Goal: Task Accomplishment & Management: Use online tool/utility

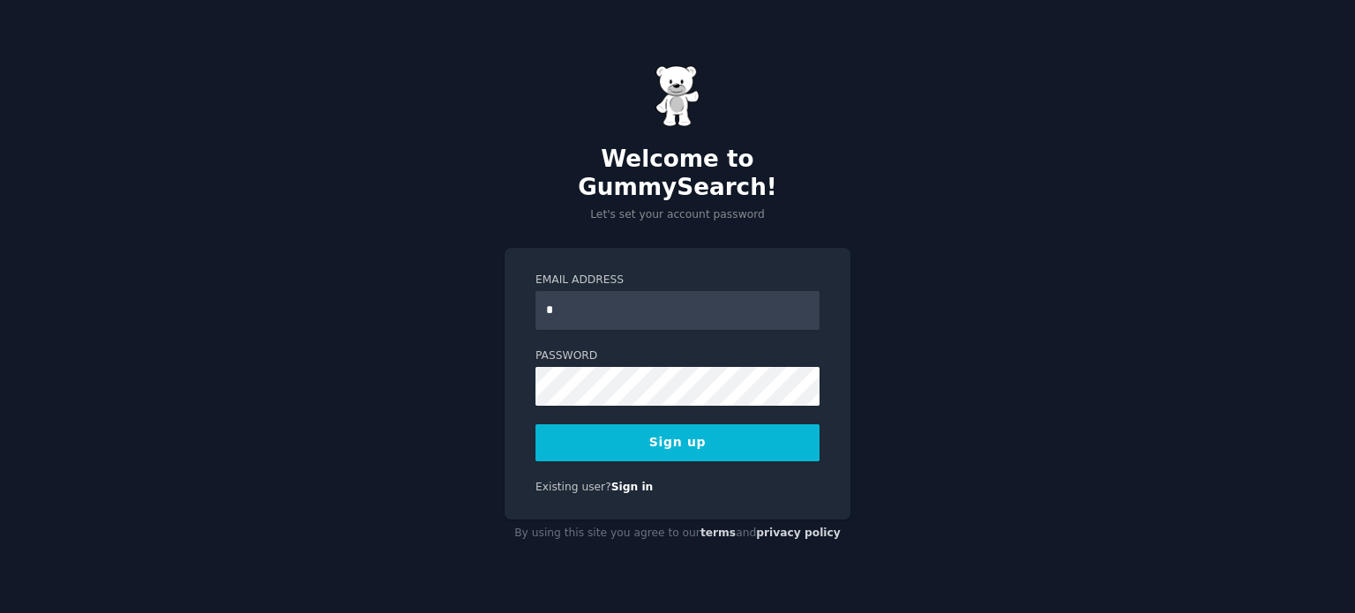
type input "**********"
drag, startPoint x: 1255, startPoint y: 289, endPoint x: 1245, endPoint y: 284, distance: 11.5
click at [1255, 288] on div "**********" at bounding box center [677, 306] width 1355 height 613
click at [742, 424] on button "Sign up" at bounding box center [678, 442] width 284 height 37
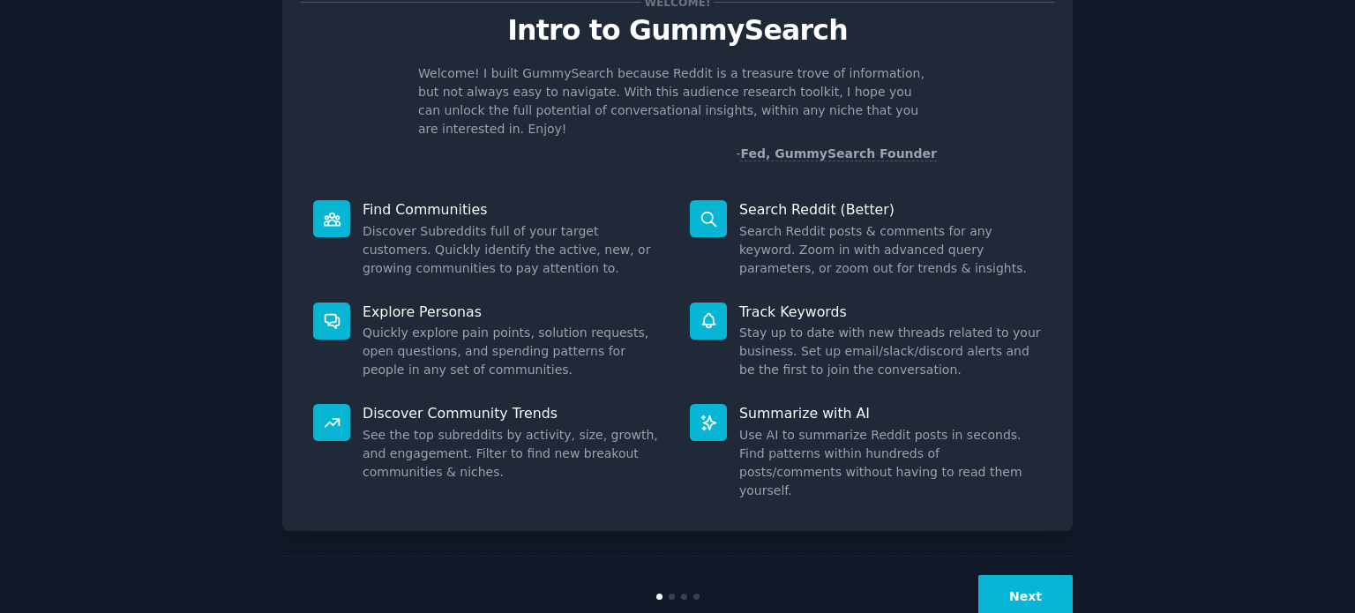
scroll to position [77, 0]
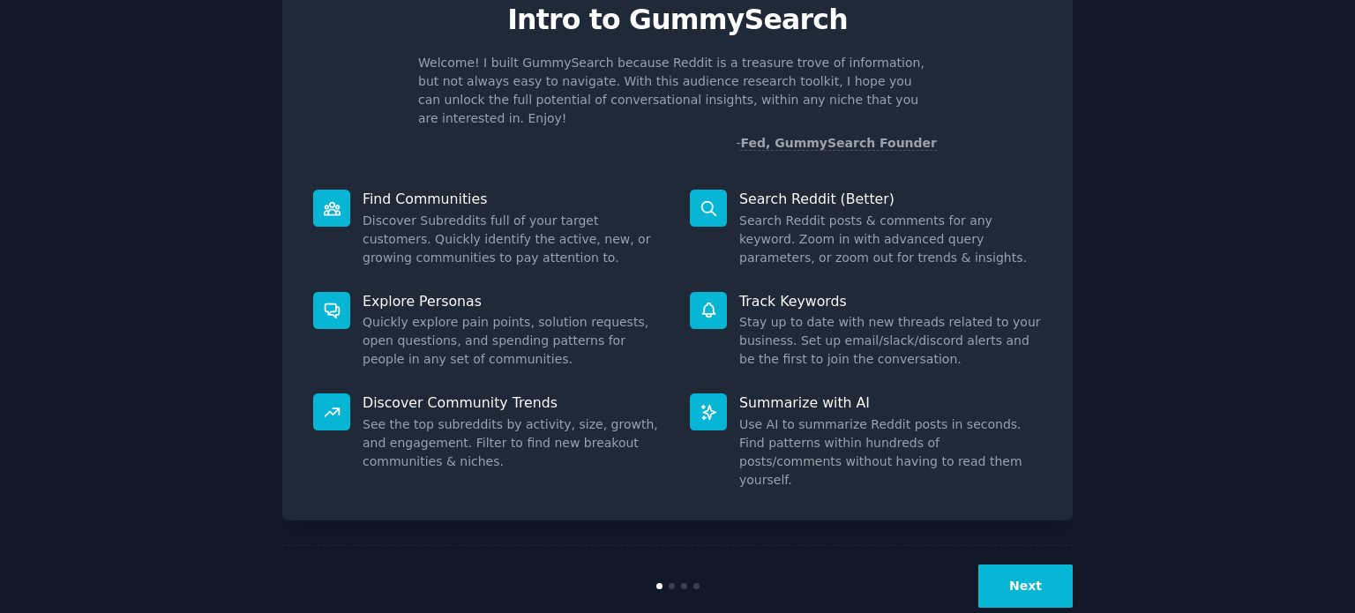
click at [995, 565] on button "Next" at bounding box center [1025, 586] width 94 height 43
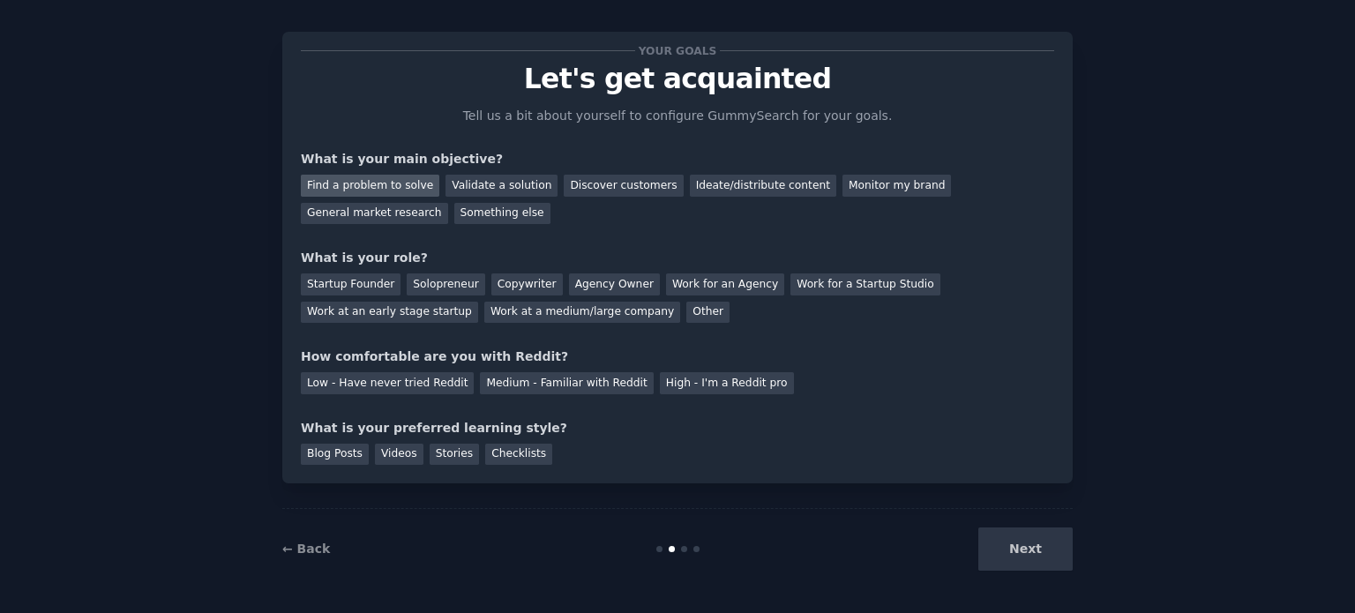
click at [397, 183] on div "Find a problem to solve" at bounding box center [370, 186] width 139 height 22
click at [420, 280] on div "Solopreneur" at bounding box center [446, 285] width 78 height 22
click at [603, 388] on div "Medium - Familiar with Reddit" at bounding box center [566, 383] width 173 height 22
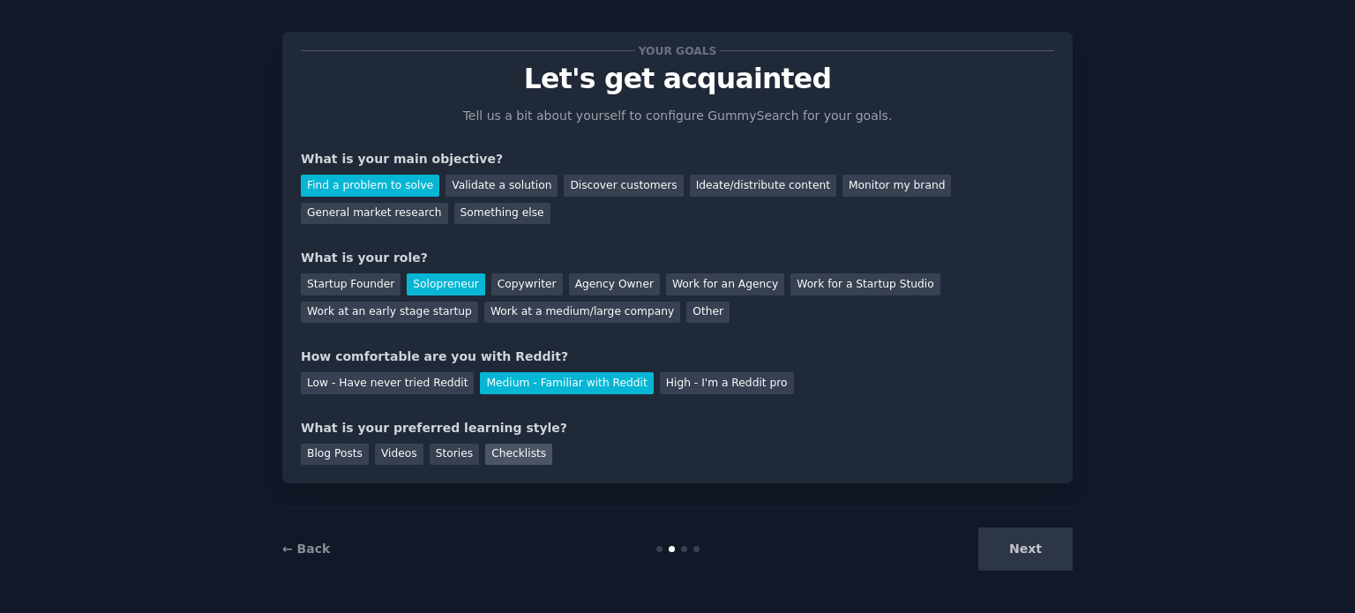
click at [525, 453] on div "Checklists" at bounding box center [518, 455] width 67 height 22
click at [434, 440] on div "Blog Posts Videos Stories Checklists" at bounding box center [677, 452] width 753 height 28
click at [430, 449] on div "Stories" at bounding box center [454, 455] width 49 height 22
click at [485, 448] on div "Checklists" at bounding box center [518, 455] width 67 height 22
click at [1020, 546] on button "Next" at bounding box center [1025, 549] width 94 height 43
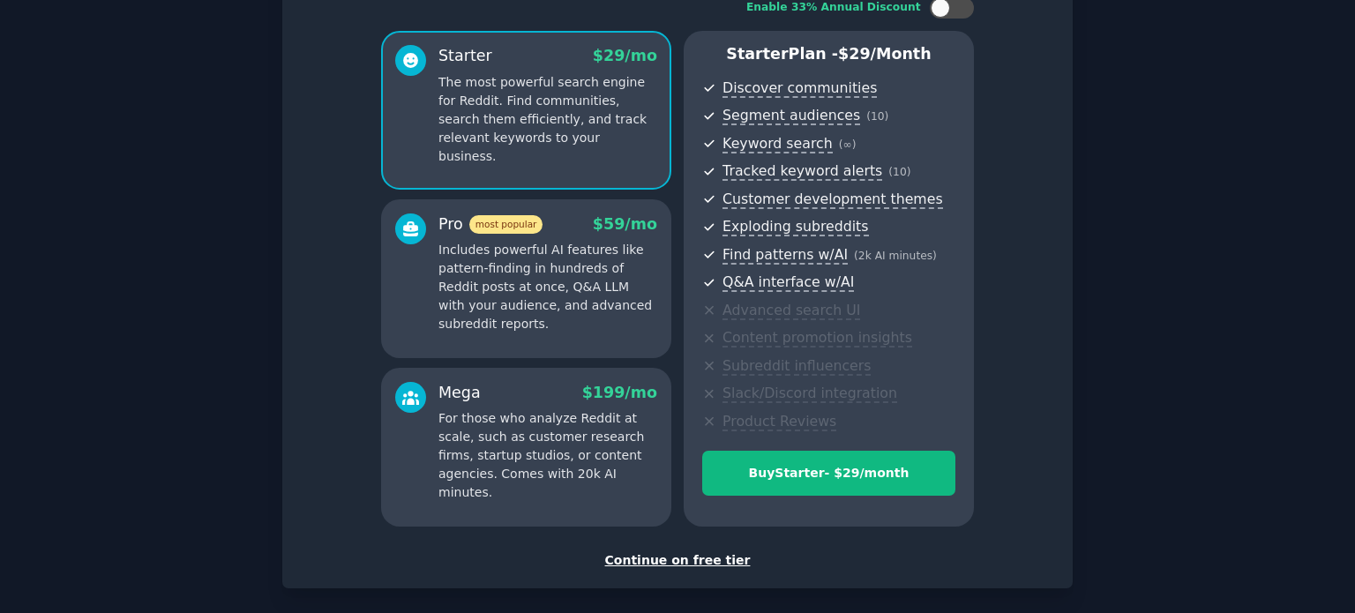
scroll to position [147, 0]
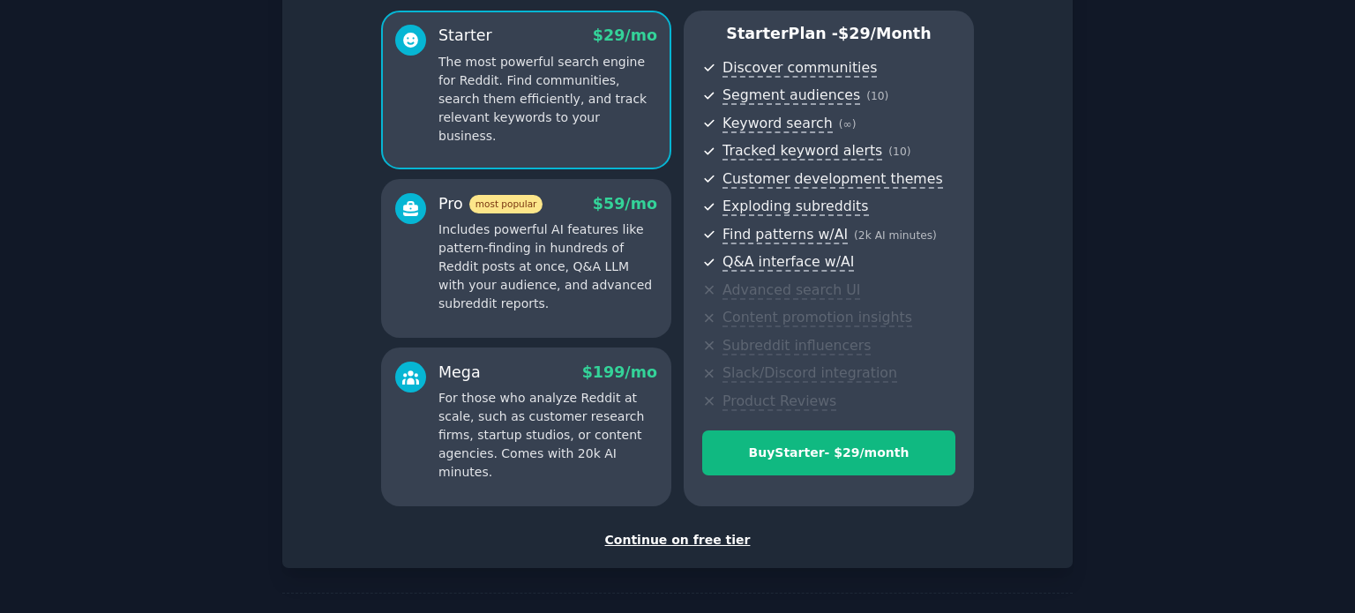
click at [670, 535] on div "Continue on free tier" at bounding box center [677, 540] width 753 height 19
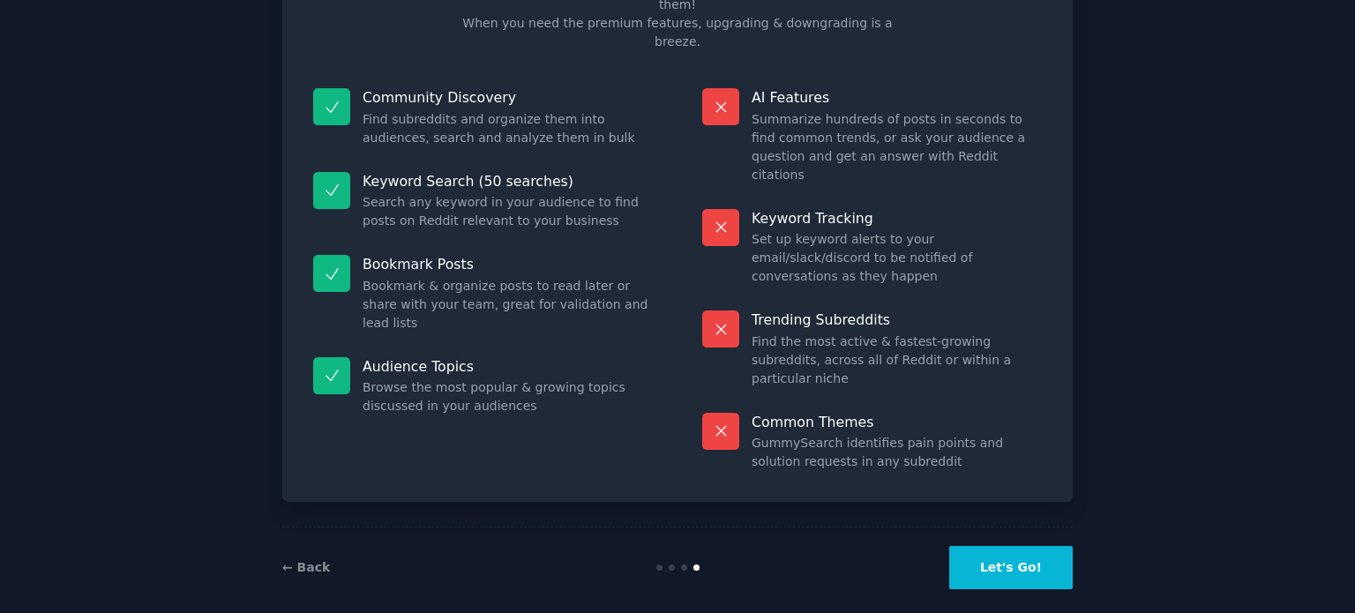
scroll to position [73, 0]
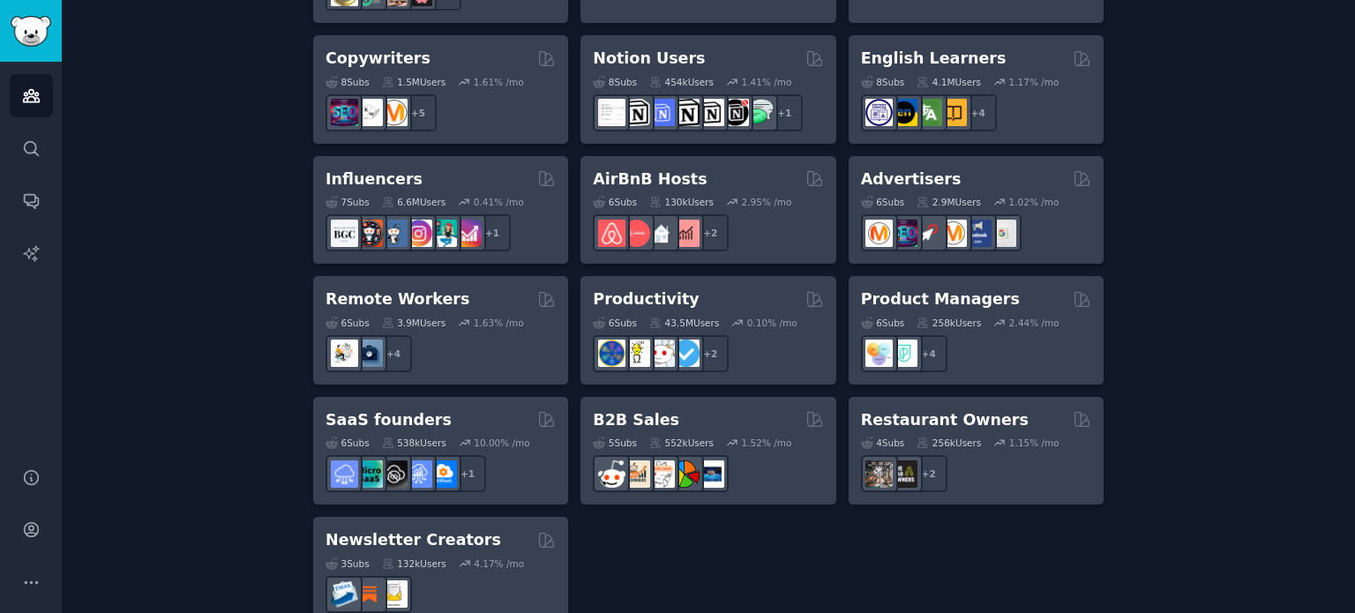
scroll to position [1412, 0]
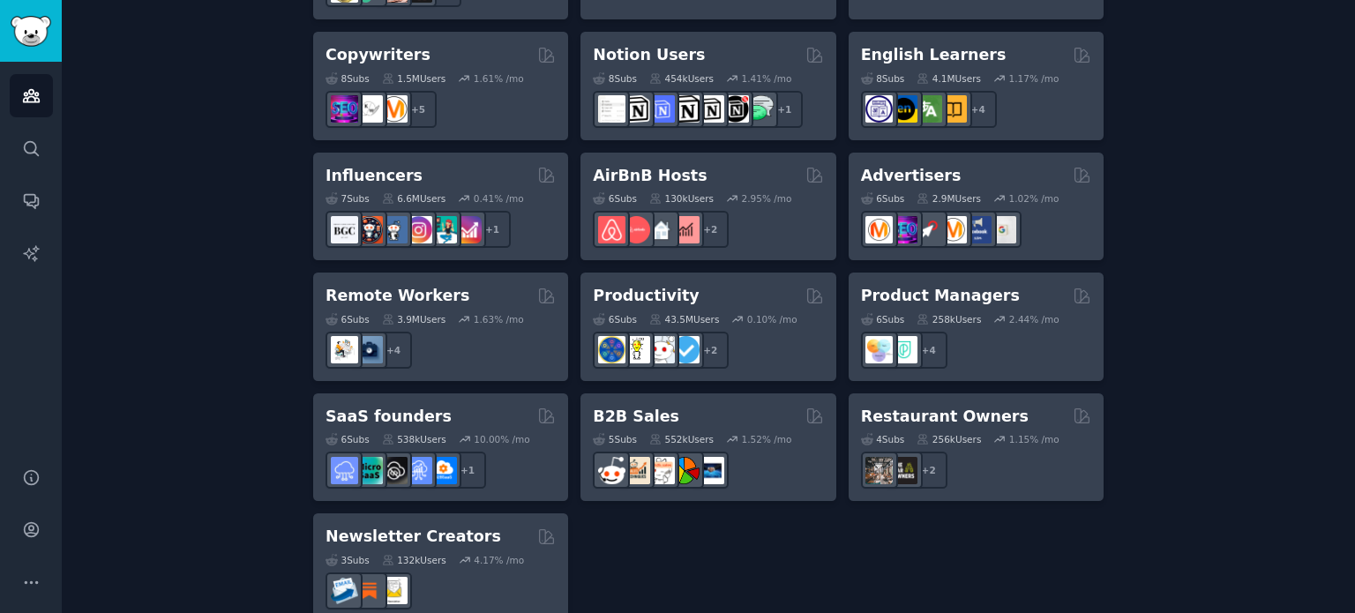
drag, startPoint x: 1354, startPoint y: 537, endPoint x: 1354, endPoint y: 497, distance: 40.6
click at [1354, 497] on main "Audiences Info New Saved Curated Trending Create your first audience An audienc…" at bounding box center [708, 306] width 1293 height 613
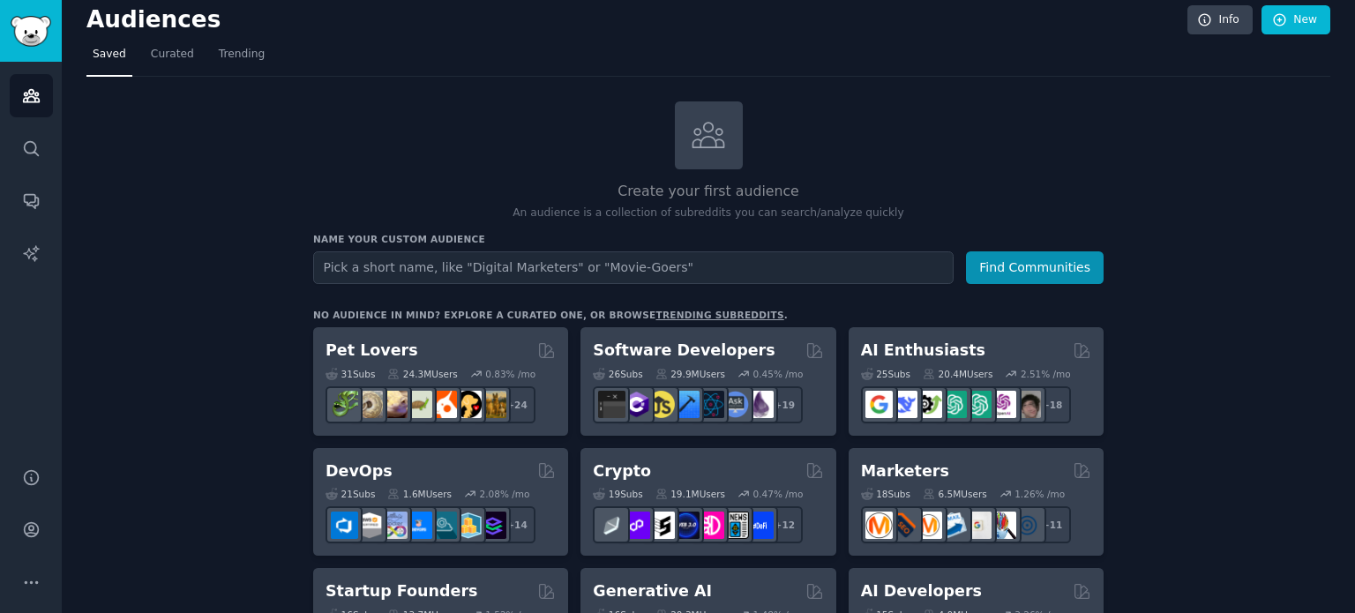
scroll to position [0, 0]
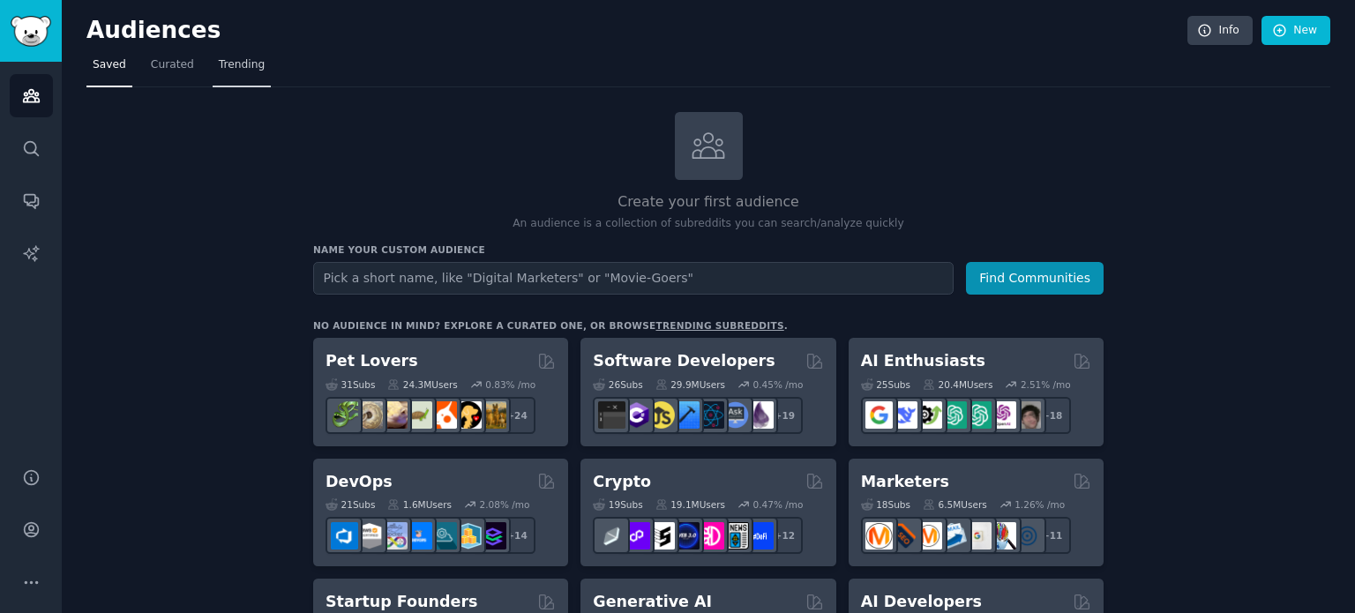
click at [199, 70] on nav "Saved Curated Trending" at bounding box center [708, 69] width 1244 height 36
click at [219, 70] on span "Trending" at bounding box center [242, 65] width 46 height 16
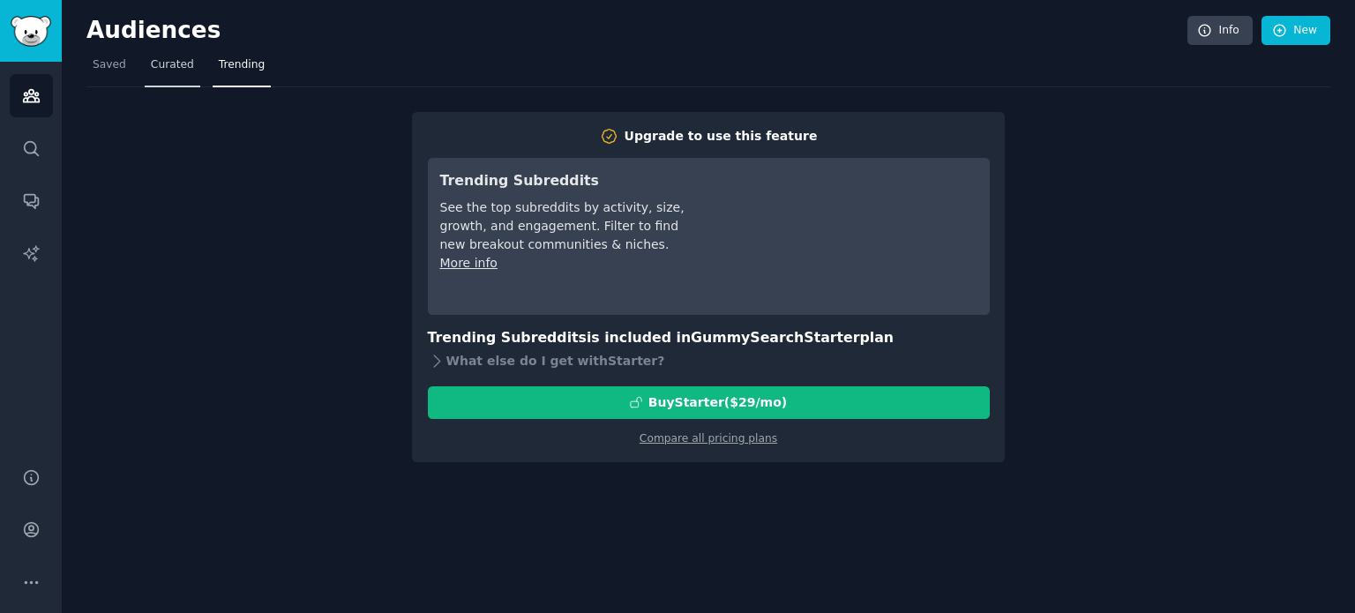
click at [179, 64] on span "Curated" at bounding box center [172, 65] width 43 height 16
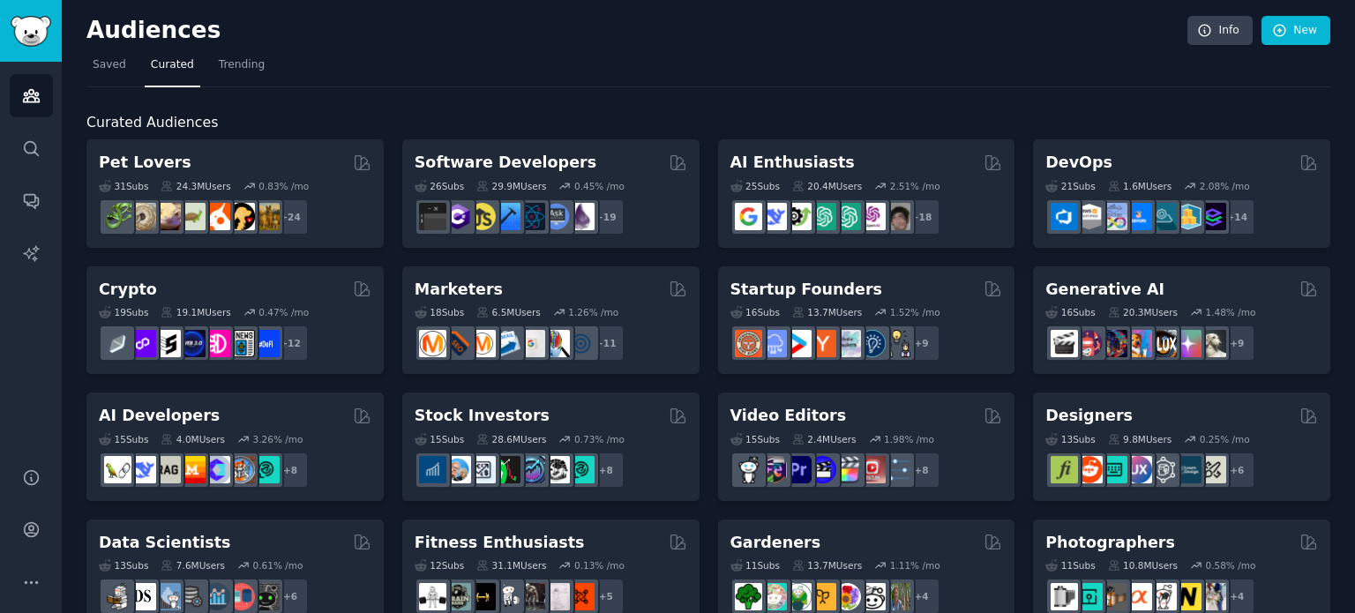
drag, startPoint x: 1354, startPoint y: 97, endPoint x: 1354, endPoint y: 108, distance: 10.6
click at [1354, 107] on main "Audiences Info New Saved Curated Trending Curated Audiences Pet Lovers 31 Sub s…" at bounding box center [708, 306] width 1293 height 613
drag, startPoint x: 1354, startPoint y: 113, endPoint x: 1354, endPoint y: 123, distance: 9.7
click at [1354, 123] on main "Audiences Info New Saved Curated Trending Curated Audiences Pet Lovers 31 Sub s…" at bounding box center [708, 306] width 1293 height 613
drag, startPoint x: 1351, startPoint y: 126, endPoint x: 1354, endPoint y: 137, distance: 11.2
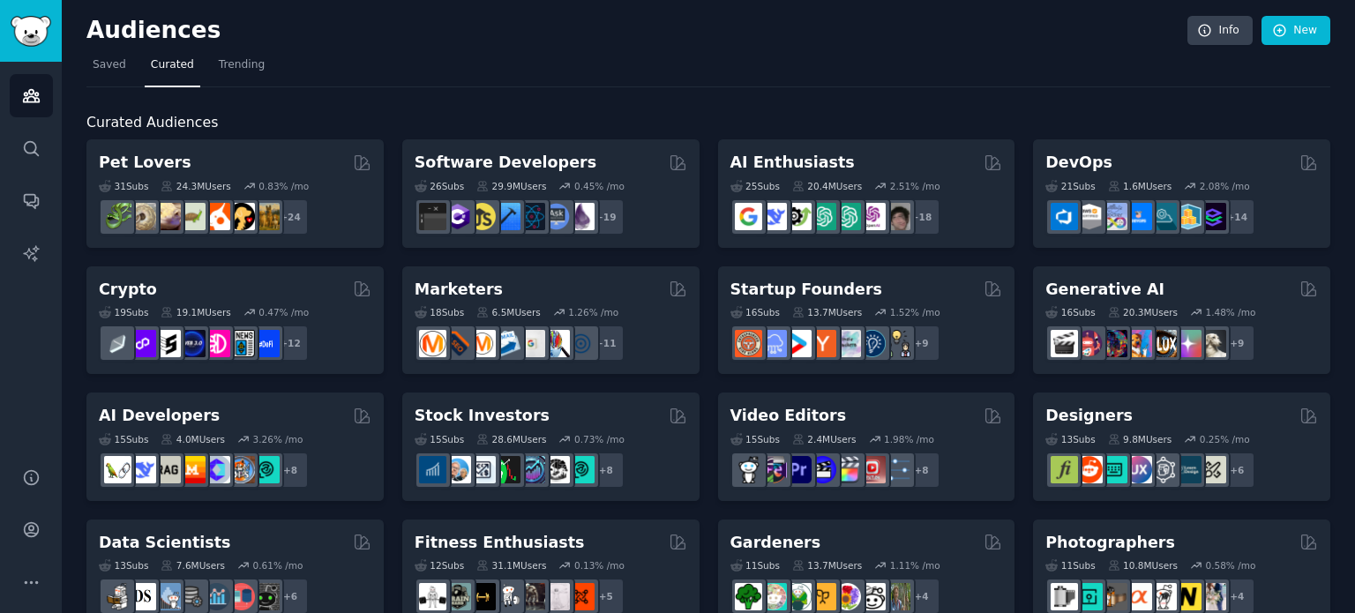
click at [1354, 137] on main "Audiences Info New Saved Curated Trending Curated Audiences Pet Lovers 31 Sub s…" at bounding box center [708, 306] width 1293 height 613
drag, startPoint x: 1354, startPoint y: 139, endPoint x: 1354, endPoint y: 158, distance: 19.4
click at [1354, 158] on main "Audiences Info New Saved Curated Trending Curated Audiences Pet Lovers 31 Sub s…" at bounding box center [708, 306] width 1293 height 613
drag, startPoint x: 1354, startPoint y: 180, endPoint x: 1354, endPoint y: 238, distance: 58.2
click at [1354, 236] on main "Audiences Info New Saved Curated Trending Curated Audiences Pet Lovers 31 Sub s…" at bounding box center [708, 306] width 1293 height 613
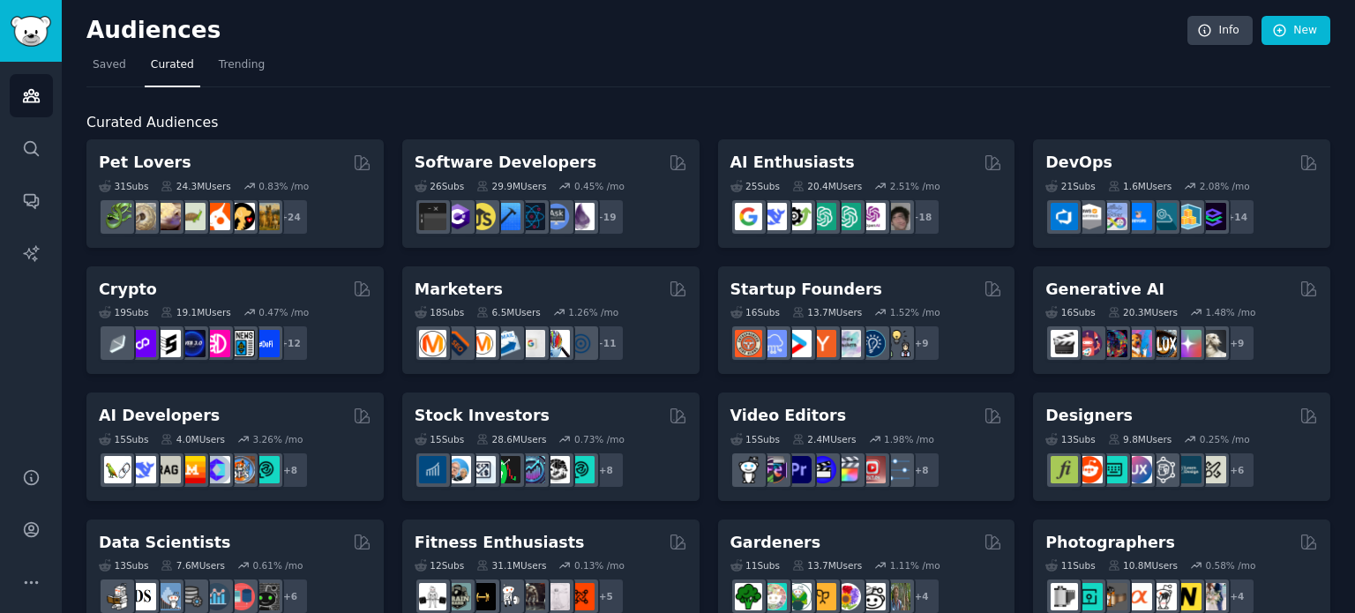
click at [1354, 289] on main "Audiences Info New Saved Curated Trending Curated Audiences Pet Lovers 31 Sub s…" at bounding box center [708, 306] width 1293 height 613
click at [25, 154] on icon "Sidebar" at bounding box center [31, 148] width 19 height 19
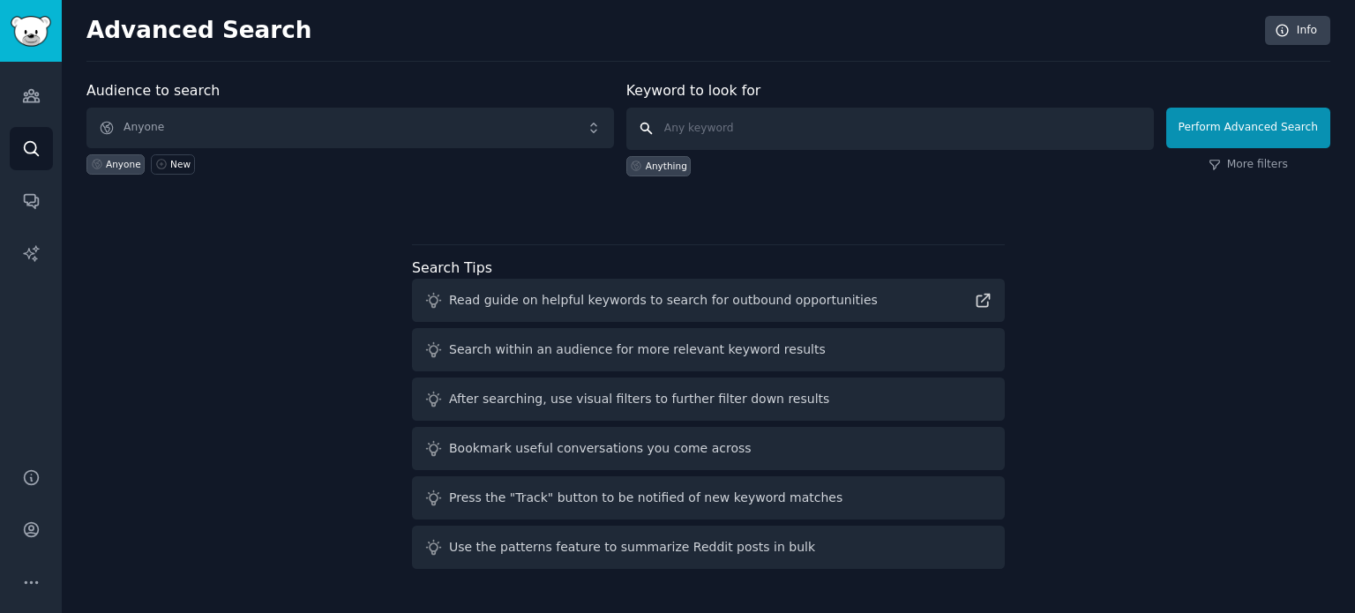
click at [741, 126] on input "text" at bounding box center [890, 129] width 528 height 42
type input "insurance"
click at [1220, 134] on button "Perform Advanced Search" at bounding box center [1248, 128] width 164 height 41
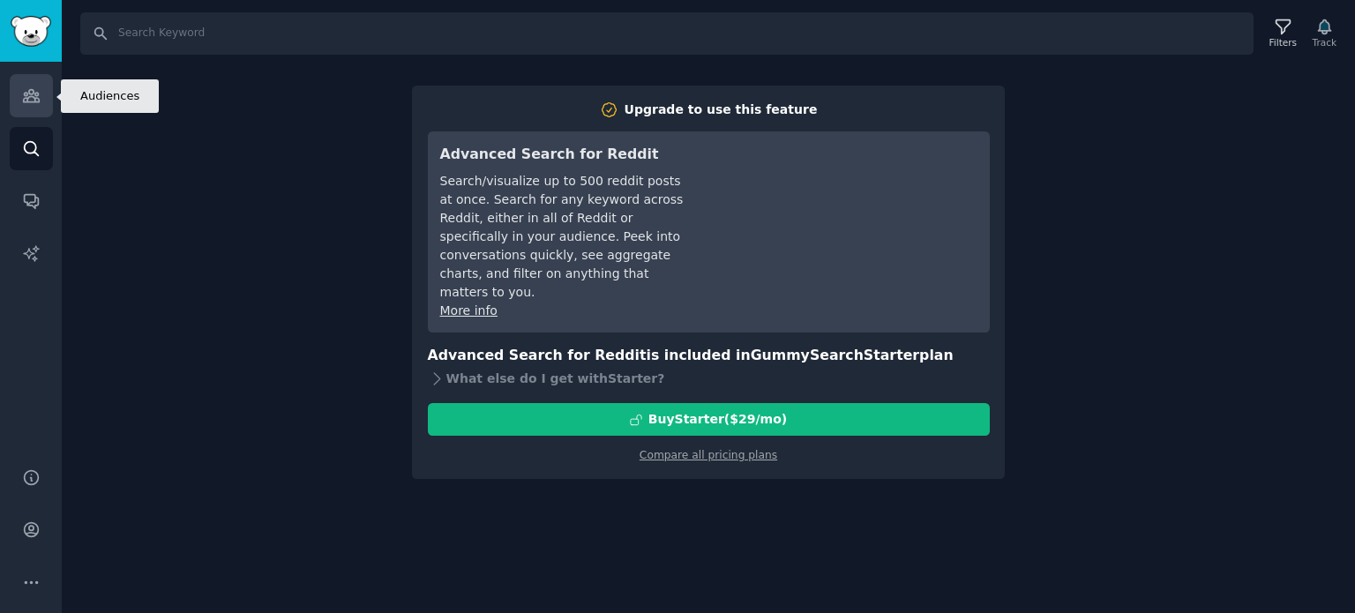
click at [24, 90] on icon "Sidebar" at bounding box center [31, 95] width 19 height 19
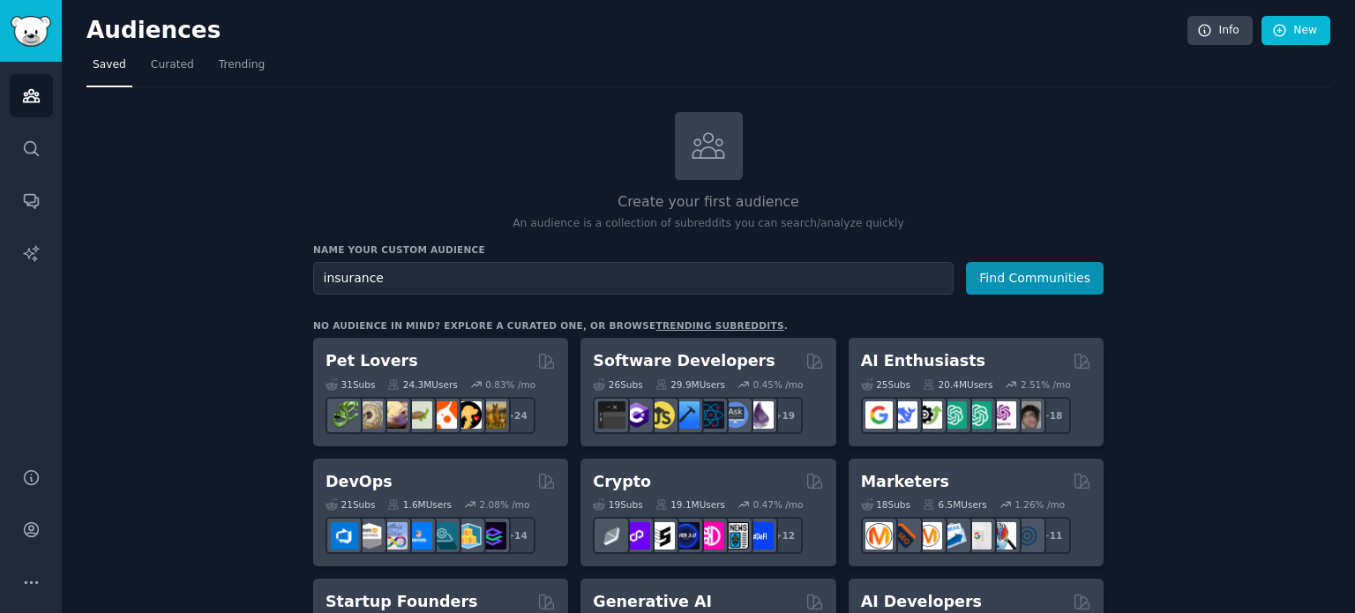
type input "insurance"
click at [966, 262] on button "Find Communities" at bounding box center [1035, 278] width 138 height 33
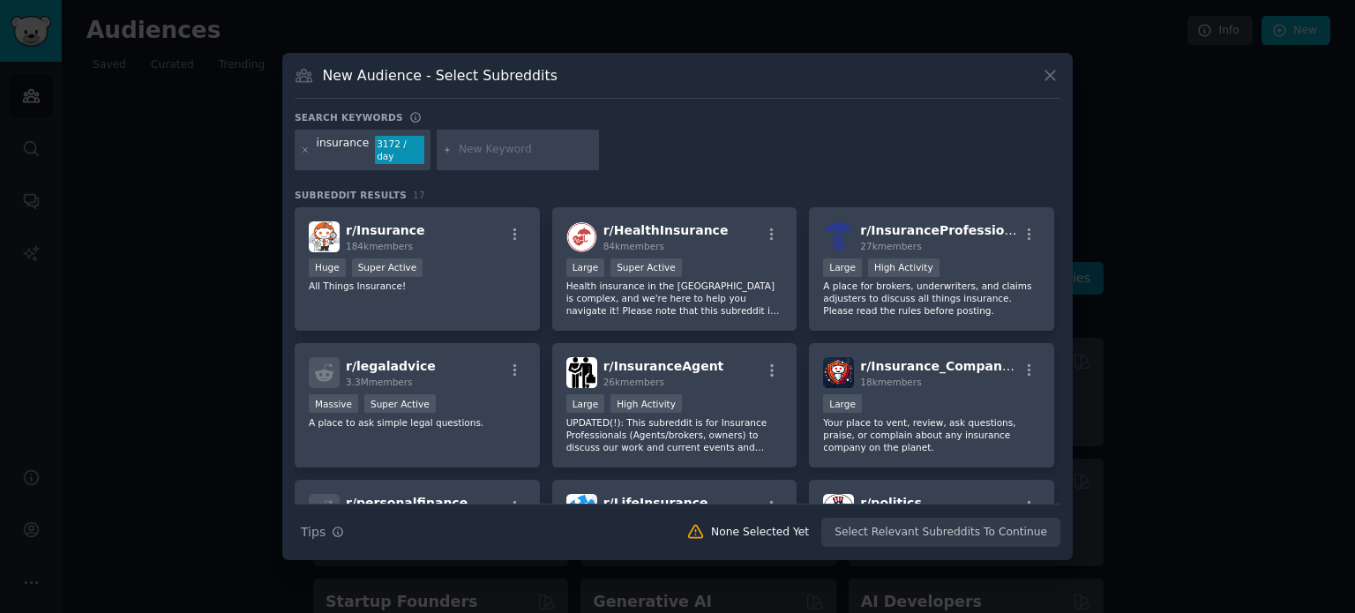
drag, startPoint x: 1061, startPoint y: 258, endPoint x: 1061, endPoint y: 272, distance: 14.1
click at [1061, 272] on div "New Audience - Select Subreddits Search keywords insurance 3172 / day Subreddit…" at bounding box center [677, 306] width 791 height 507
drag, startPoint x: 1053, startPoint y: 289, endPoint x: 1054, endPoint y: 301, distance: 12.4
click at [1054, 300] on div "r/ Insurance 184k members Huge Super Active All Things Insurance! r/ HealthInsu…" at bounding box center [678, 473] width 766 height 533
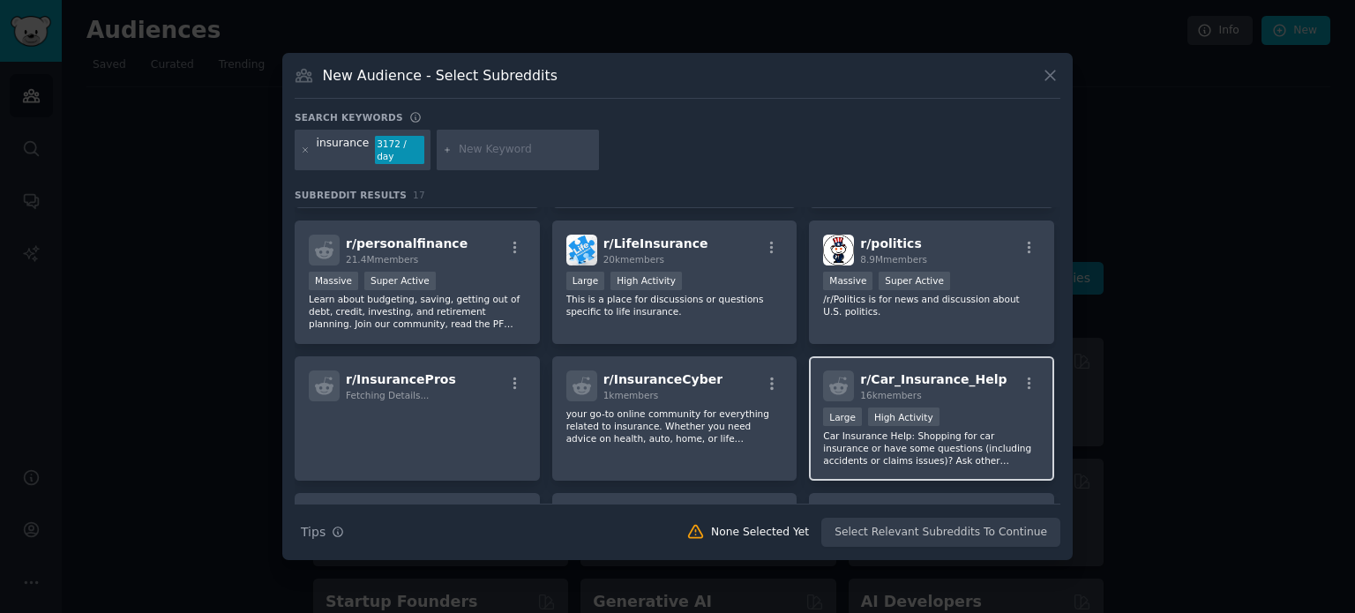
click at [948, 374] on span "r/ Car_Insurance_Help" at bounding box center [933, 379] width 146 height 14
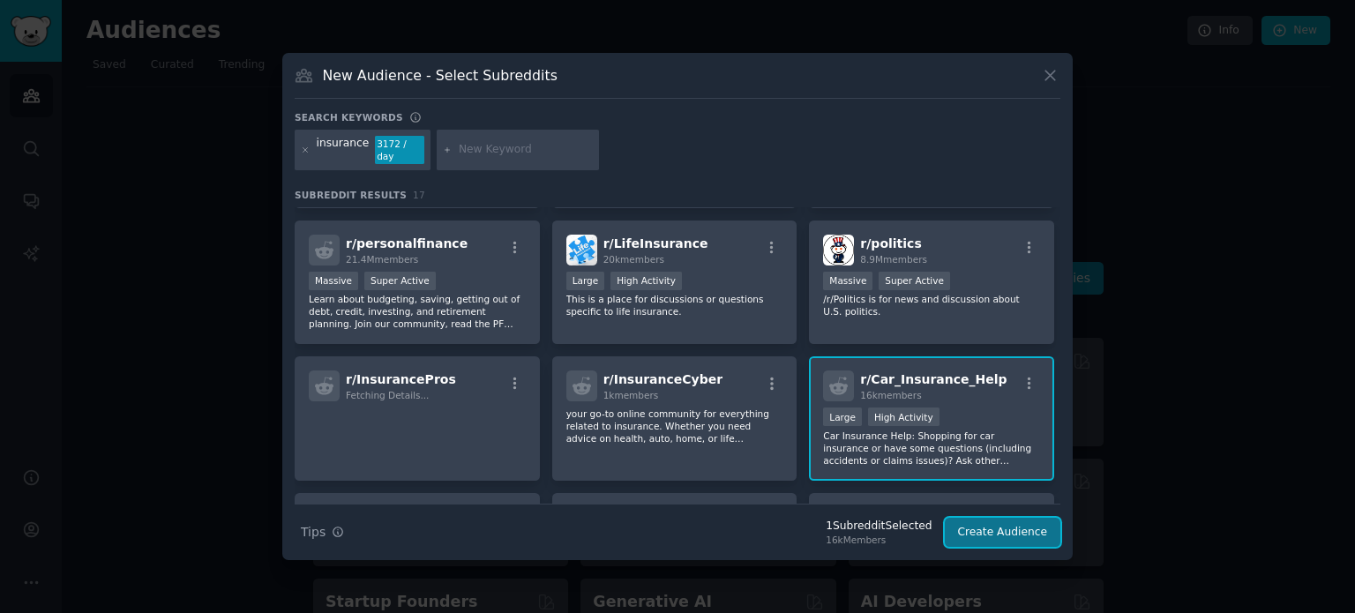
click at [1013, 518] on button "Create Audience" at bounding box center [1003, 533] width 116 height 30
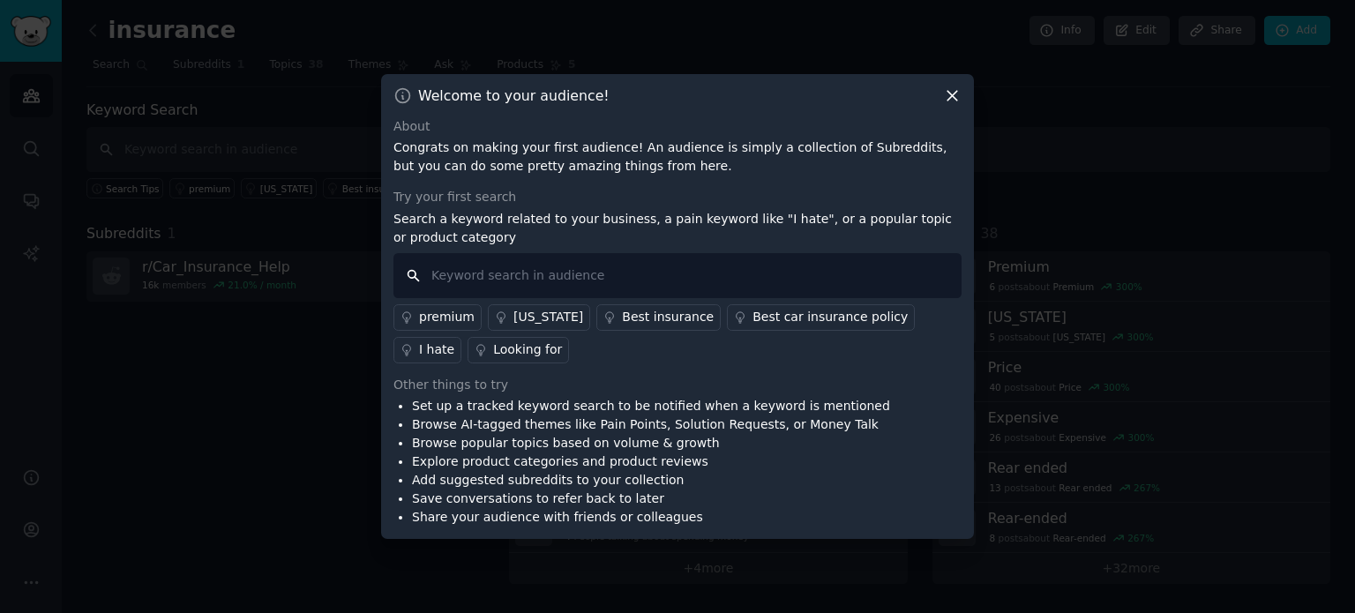
click at [798, 276] on input "text" at bounding box center [678, 275] width 568 height 45
click at [454, 341] on div "I hate" at bounding box center [436, 350] width 35 height 19
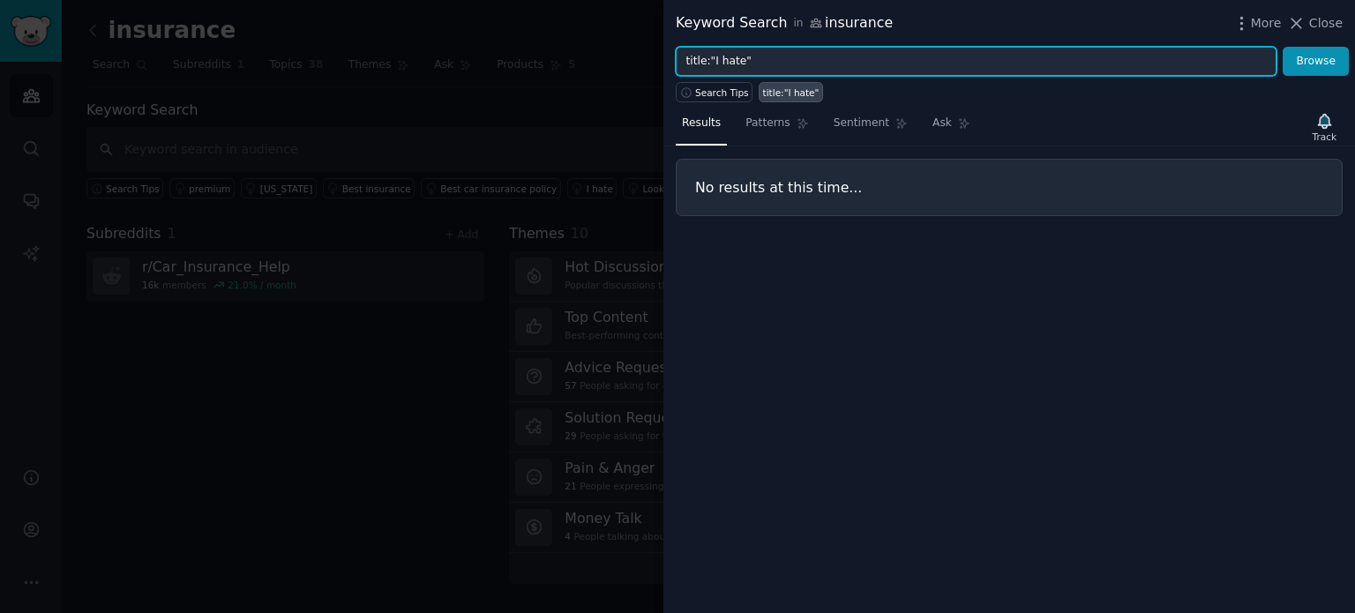
drag, startPoint x: 769, startPoint y: 57, endPoint x: 708, endPoint y: 72, distance: 63.6
click at [708, 72] on input "title:"I hate"" at bounding box center [976, 62] width 601 height 30
type input "title: " how do""
click at [1283, 47] on button "Browse" at bounding box center [1316, 62] width 66 height 30
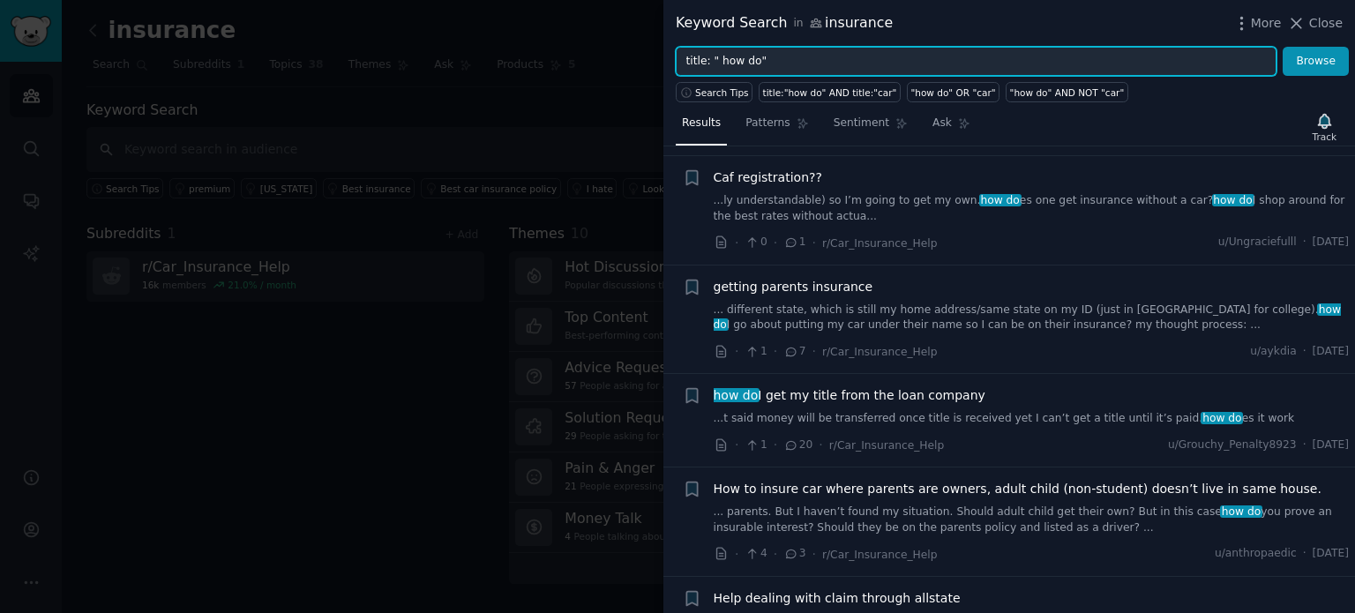
scroll to position [1141, 0]
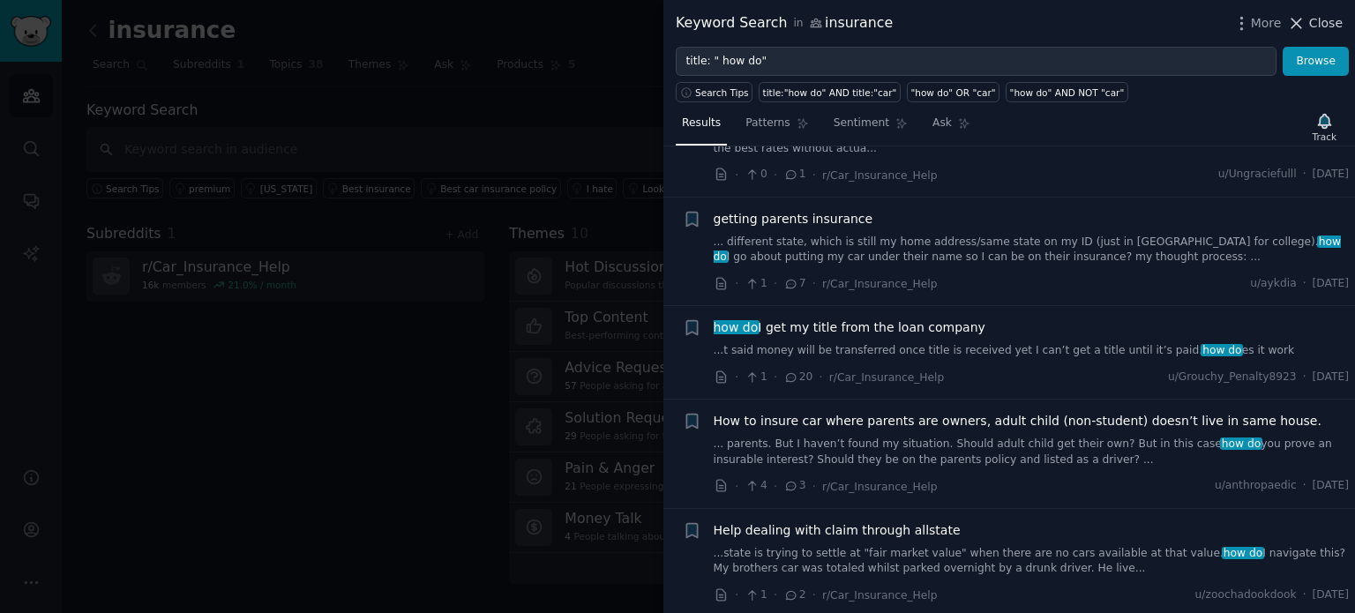
click at [1317, 27] on span "Close" at bounding box center [1326, 23] width 34 height 19
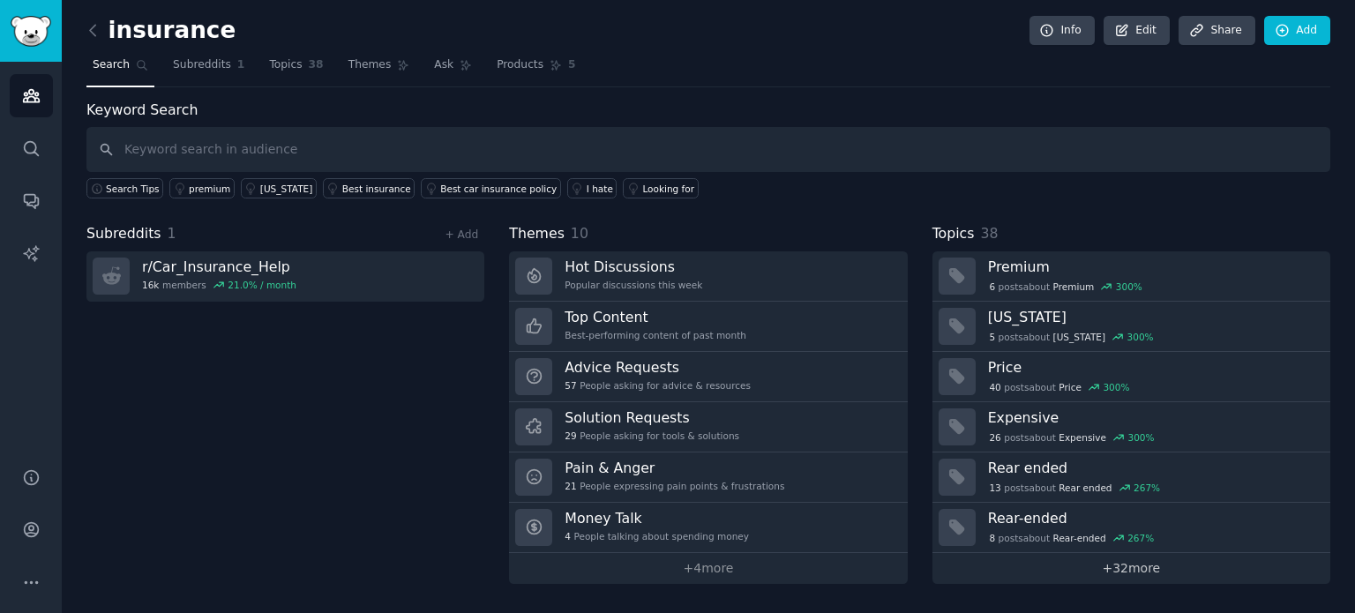
click at [1151, 563] on link "+ 32 more" at bounding box center [1132, 568] width 398 height 31
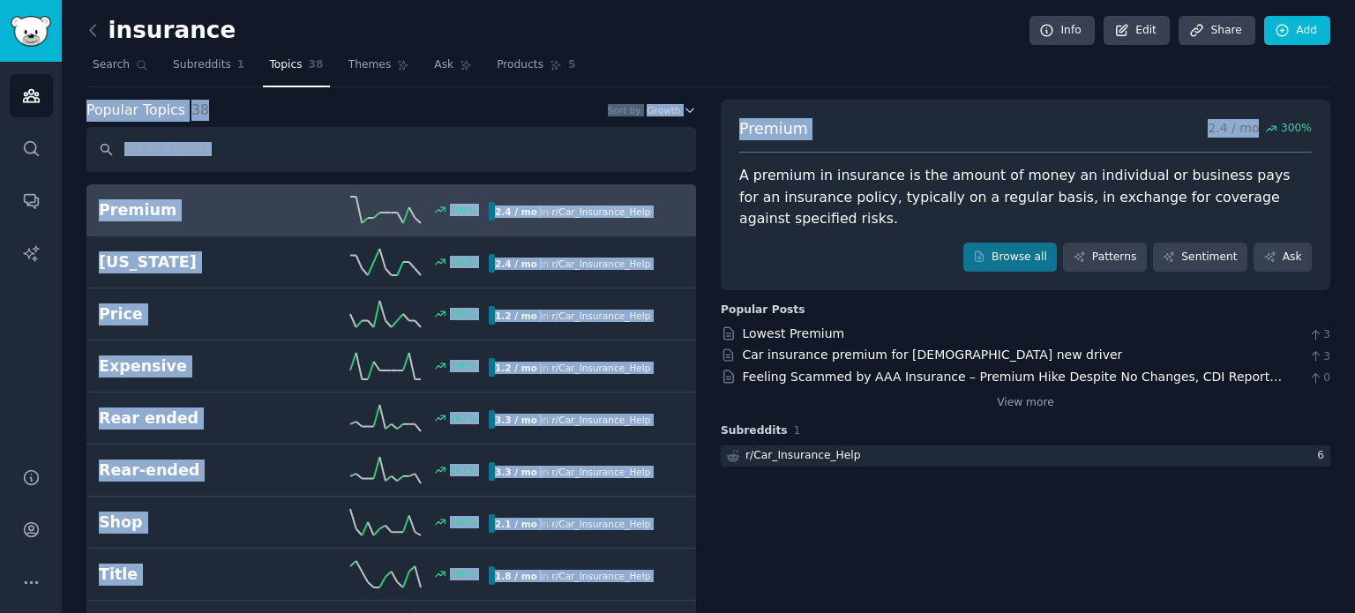
drag, startPoint x: 1354, startPoint y: 56, endPoint x: 1354, endPoint y: 129, distance: 73.2
click at [1354, 129] on main "insurance Info Edit Share Add Search Subreddits 1 Topics 38 Themes Ask Products…" at bounding box center [708, 306] width 1293 height 613
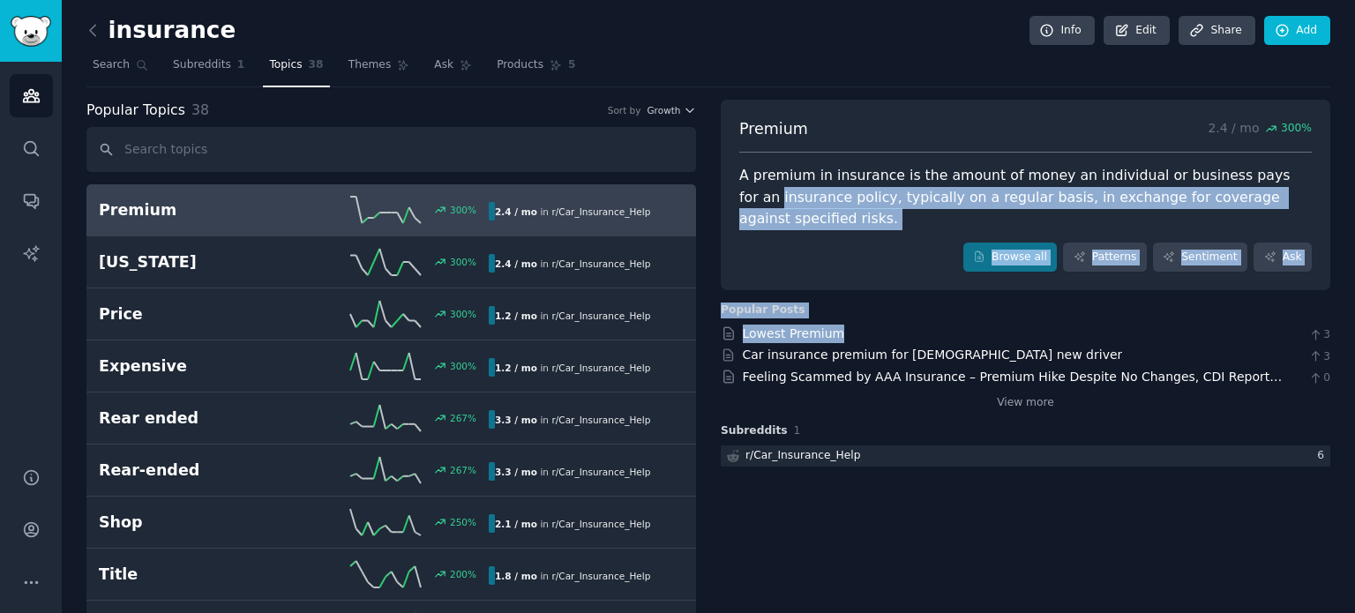
drag, startPoint x: 1354, startPoint y: 154, endPoint x: 1354, endPoint y: 304, distance: 149.1
click at [1354, 304] on main "insurance Info Edit Share Add Search Subreddits 1 Topics 38 Themes Ask Products…" at bounding box center [708, 306] width 1293 height 613
